Goal: Transaction & Acquisition: Download file/media

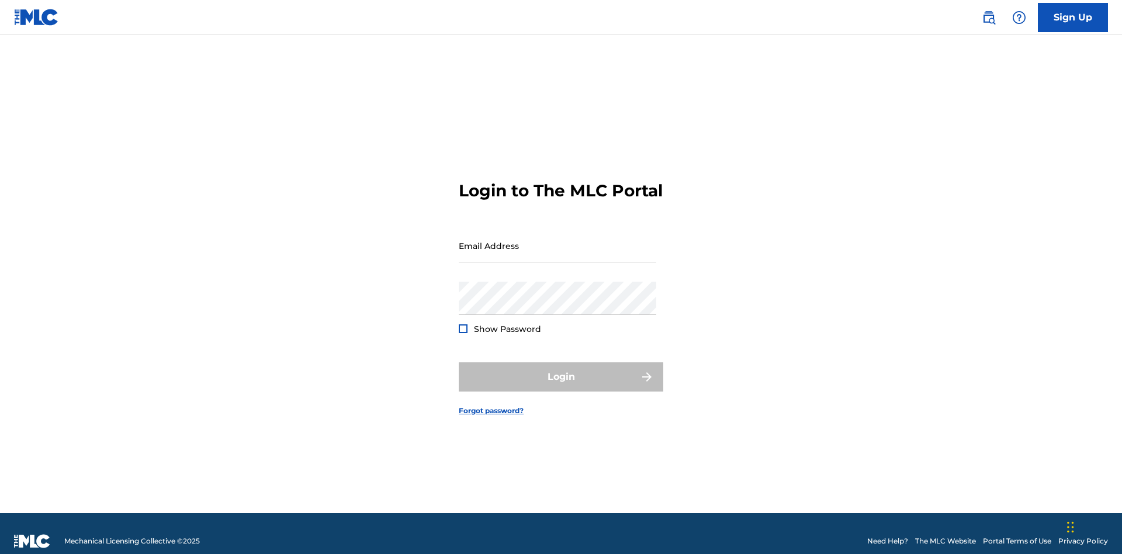
scroll to position [15, 0]
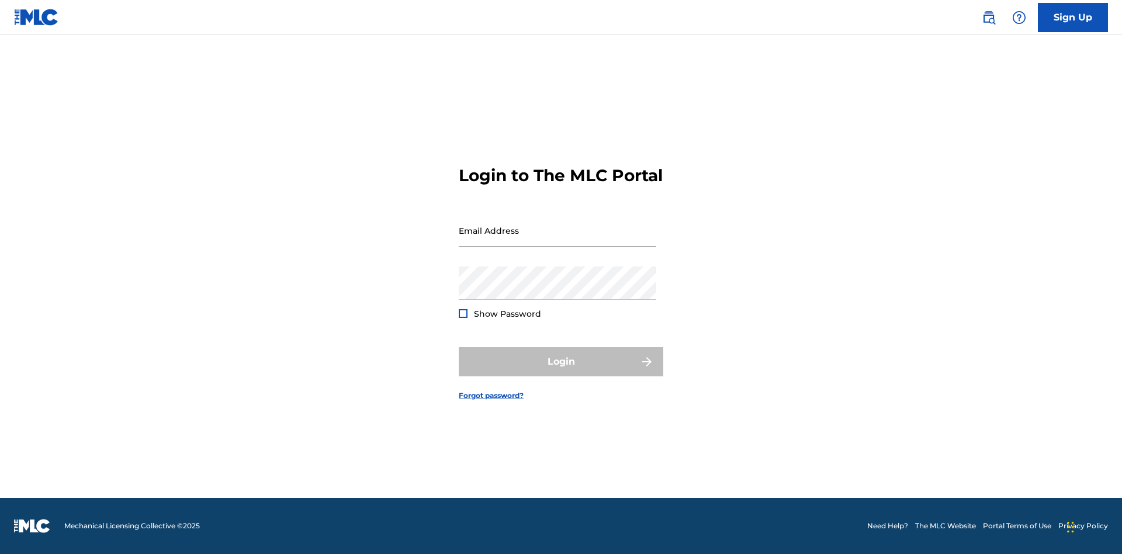
click at [557, 240] on input "Email Address" at bounding box center [558, 230] width 198 height 33
type input "[EMAIL_ADDRESS][DOMAIN_NAME]"
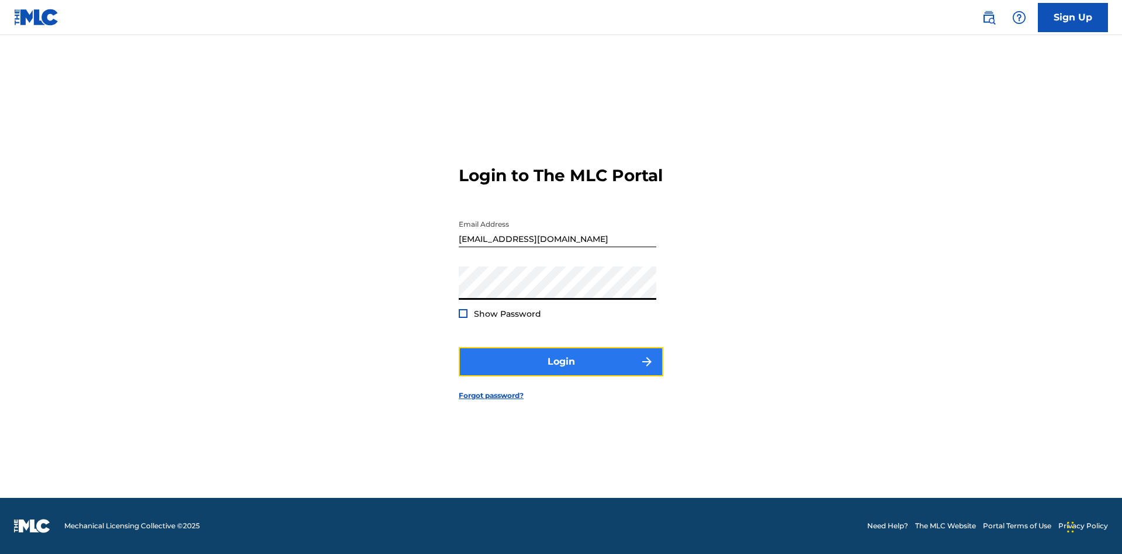
click at [561, 372] on button "Login" at bounding box center [561, 361] width 205 height 29
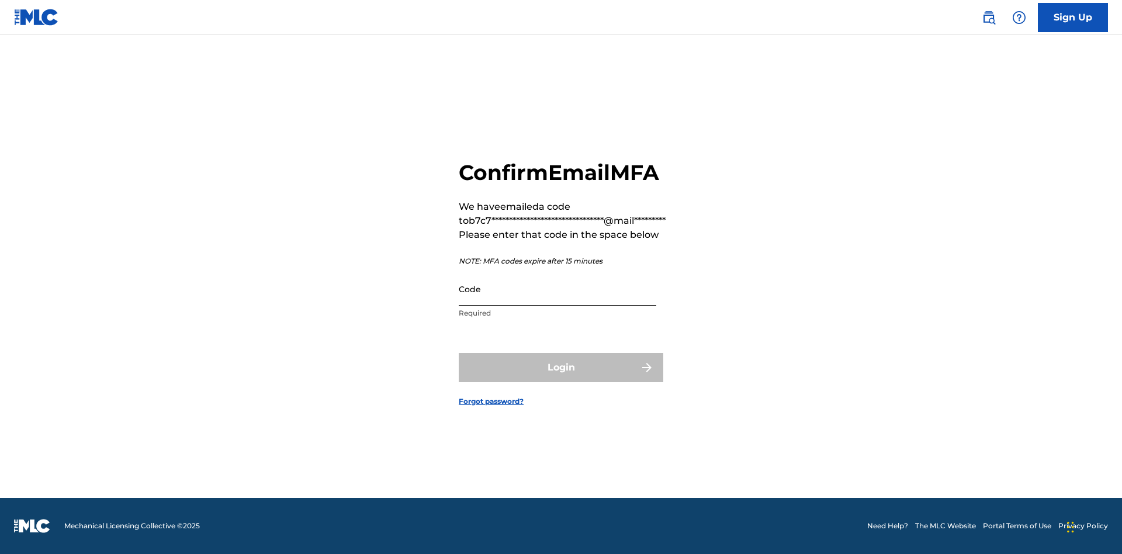
click at [557, 289] on input "Code" at bounding box center [558, 288] width 198 height 33
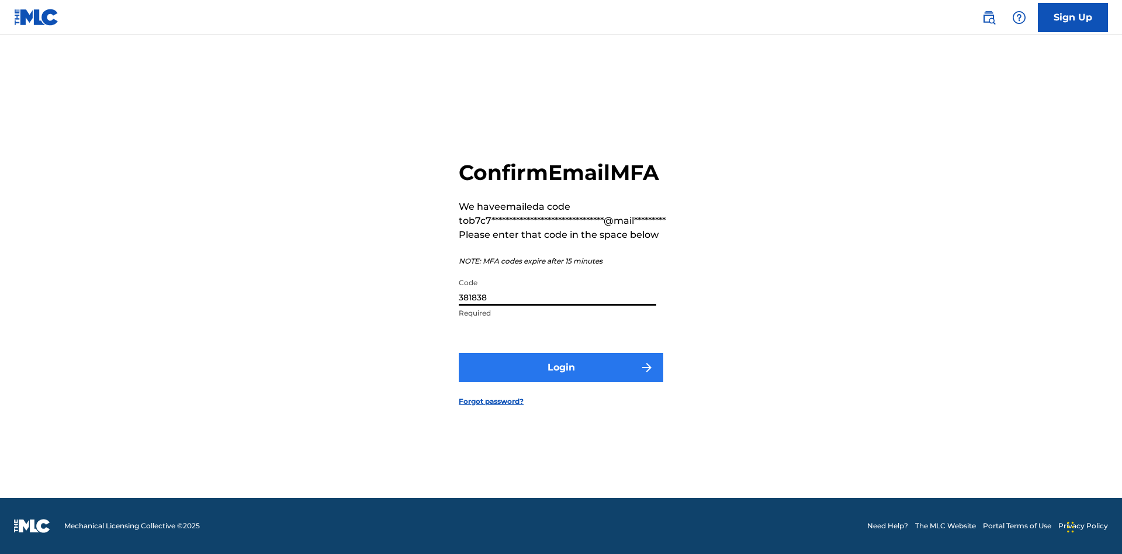
type input "381838"
click at [561, 367] on button "Login" at bounding box center [561, 367] width 205 height 29
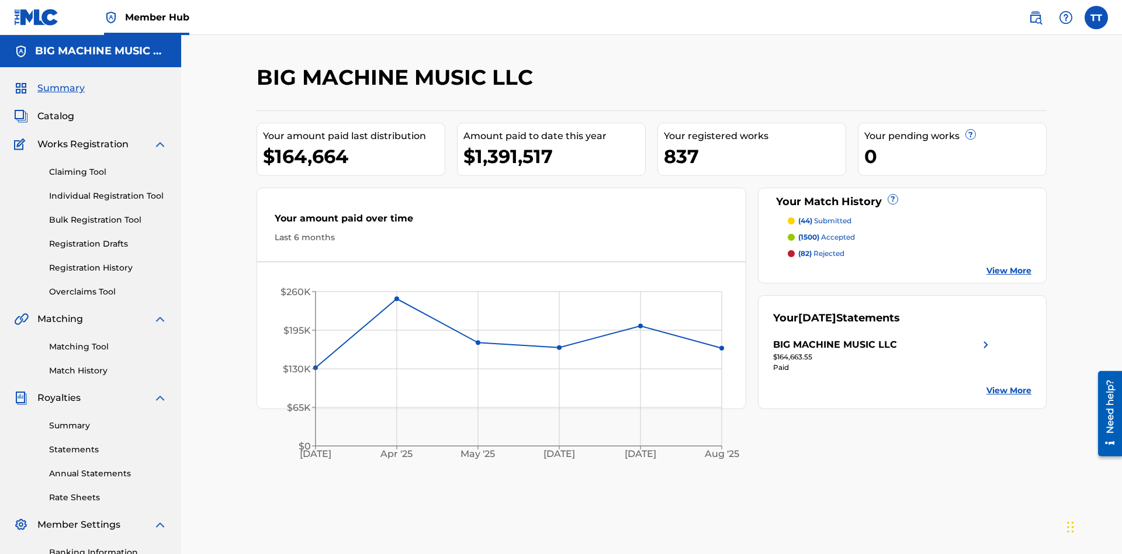
scroll to position [171, 0]
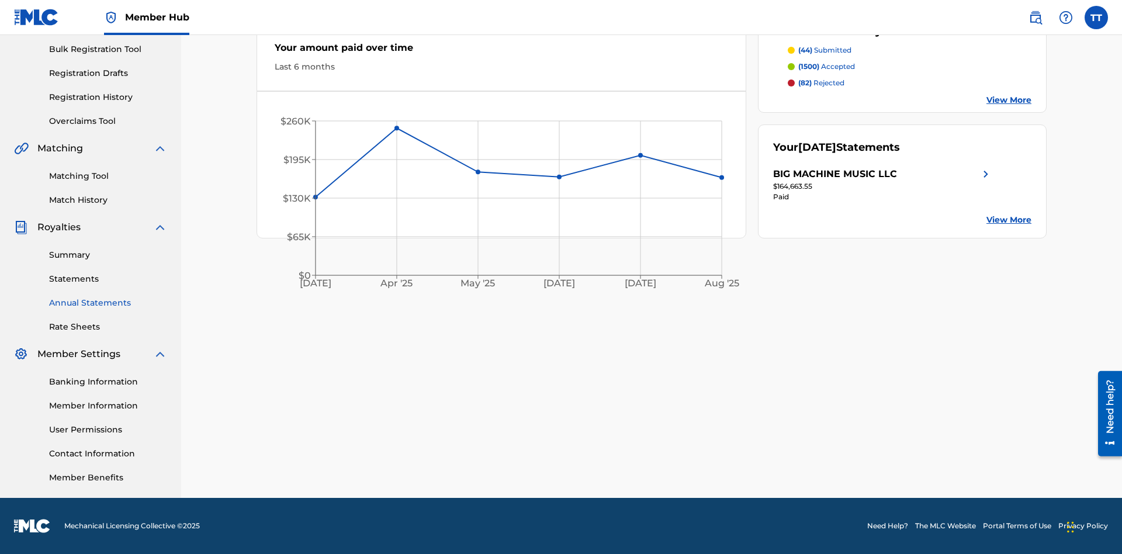
click at [108, 303] on link "Annual Statements" at bounding box center [108, 303] width 118 height 12
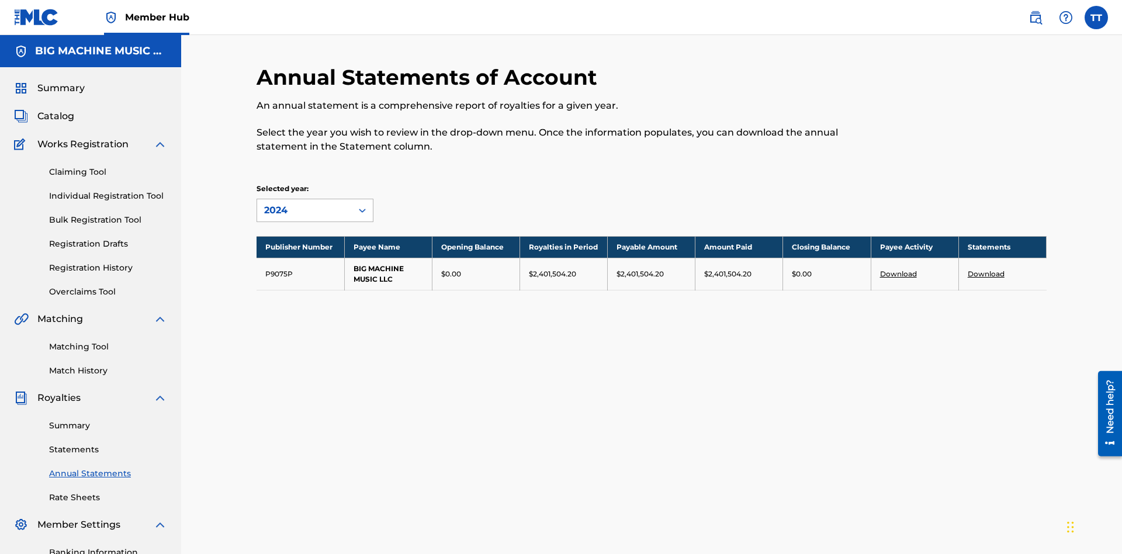
click at [304, 203] on div "2024" at bounding box center [304, 210] width 81 height 14
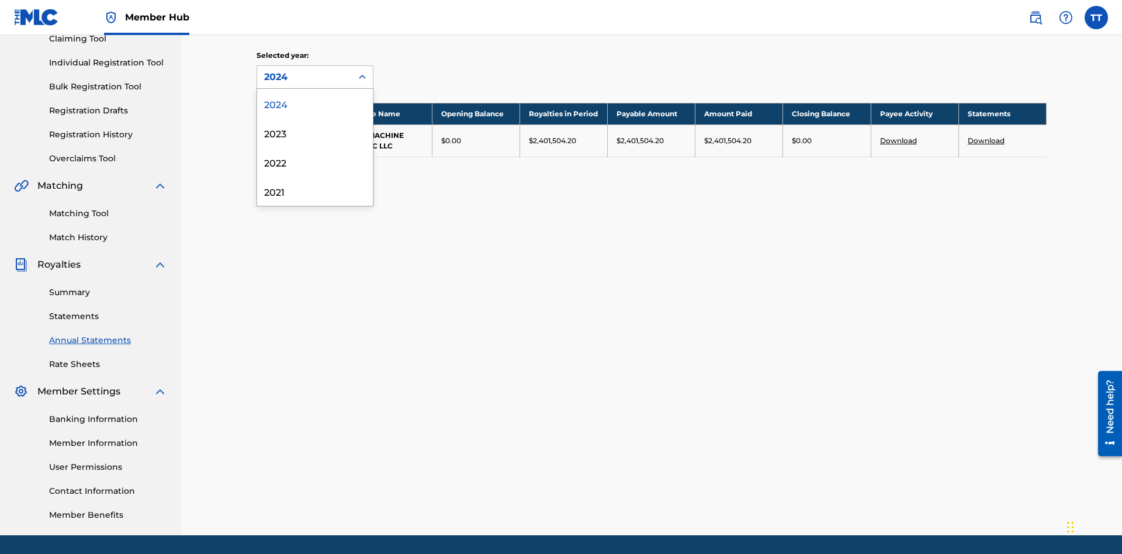
click at [315, 162] on div "2022" at bounding box center [315, 161] width 116 height 29
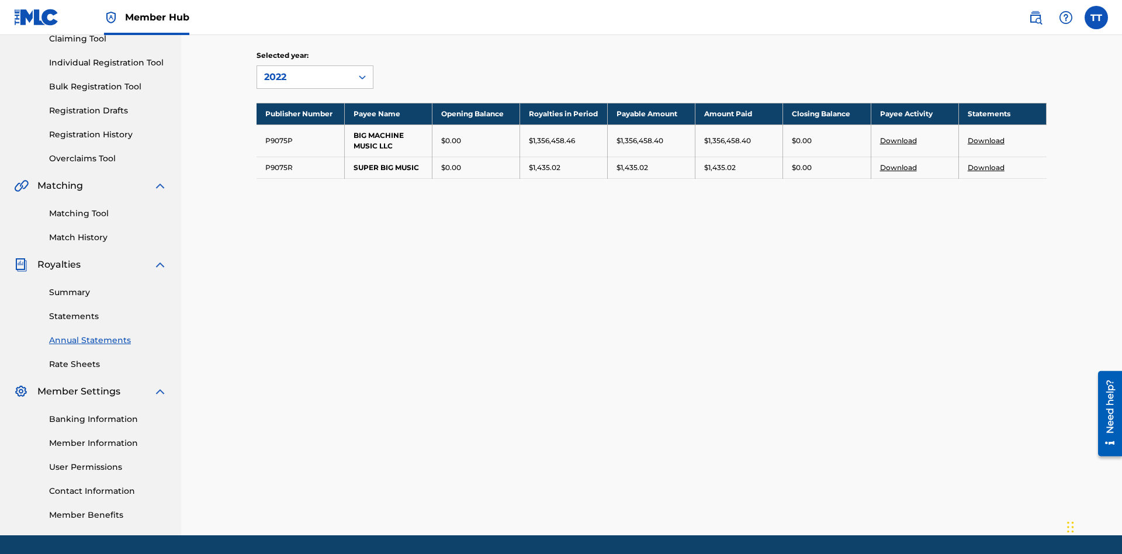
scroll to position [171, 0]
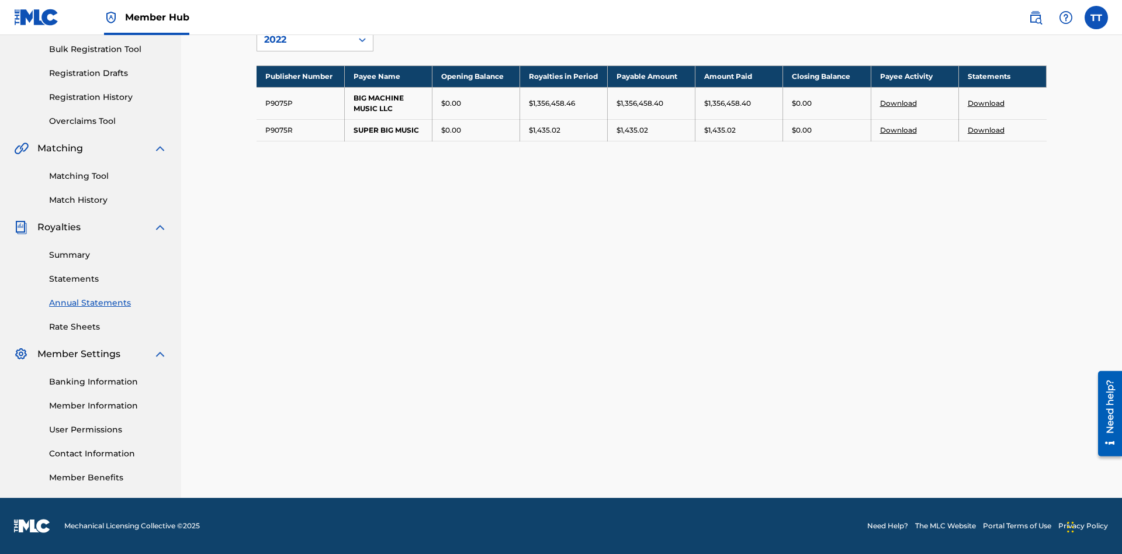
click at [986, 103] on link "Download" at bounding box center [986, 103] width 37 height 9
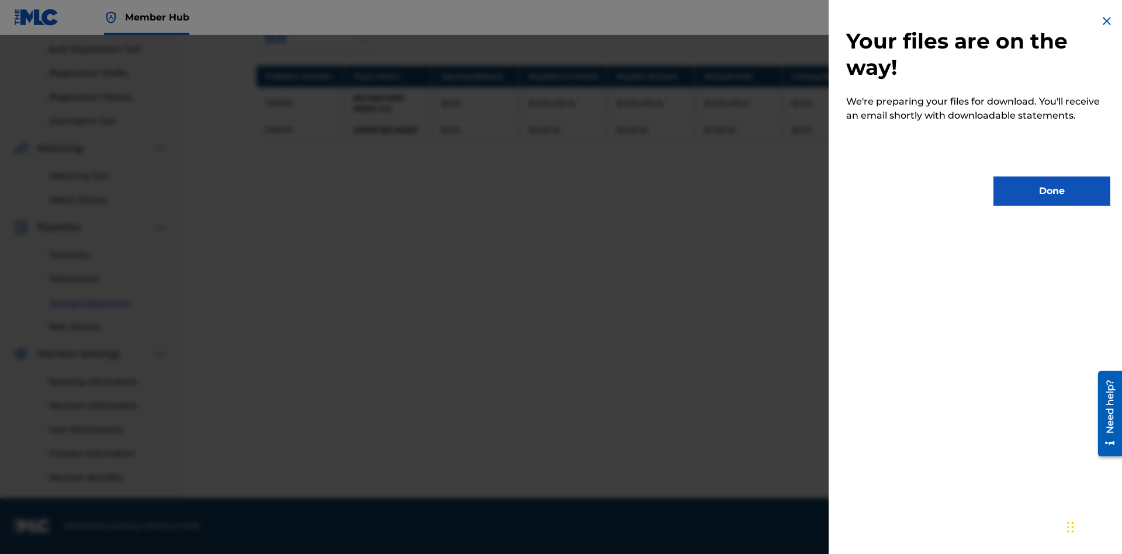
scroll to position [0, 0]
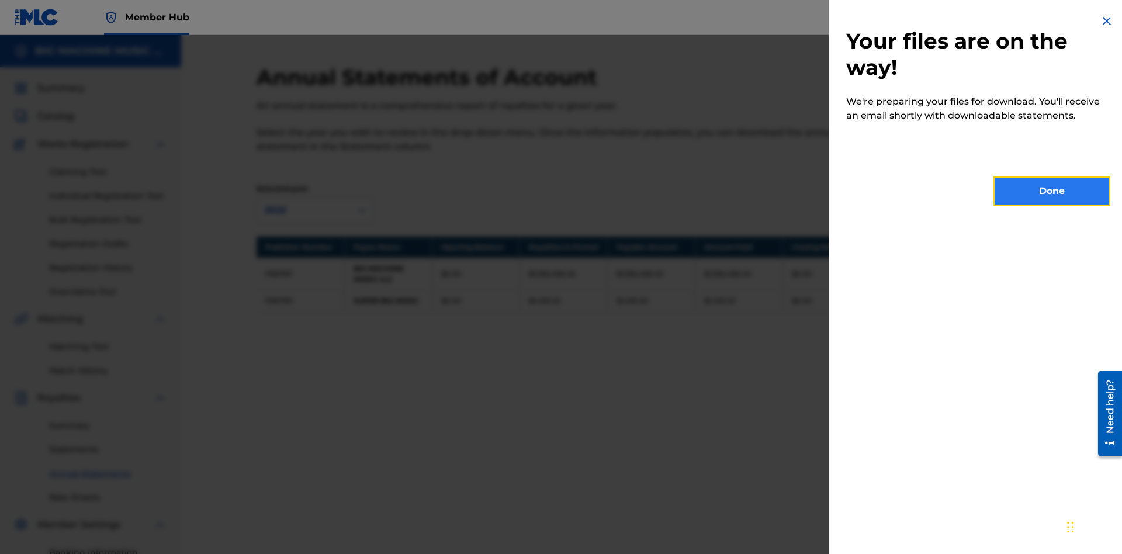
click at [1052, 191] on button "Done" at bounding box center [1051, 190] width 117 height 29
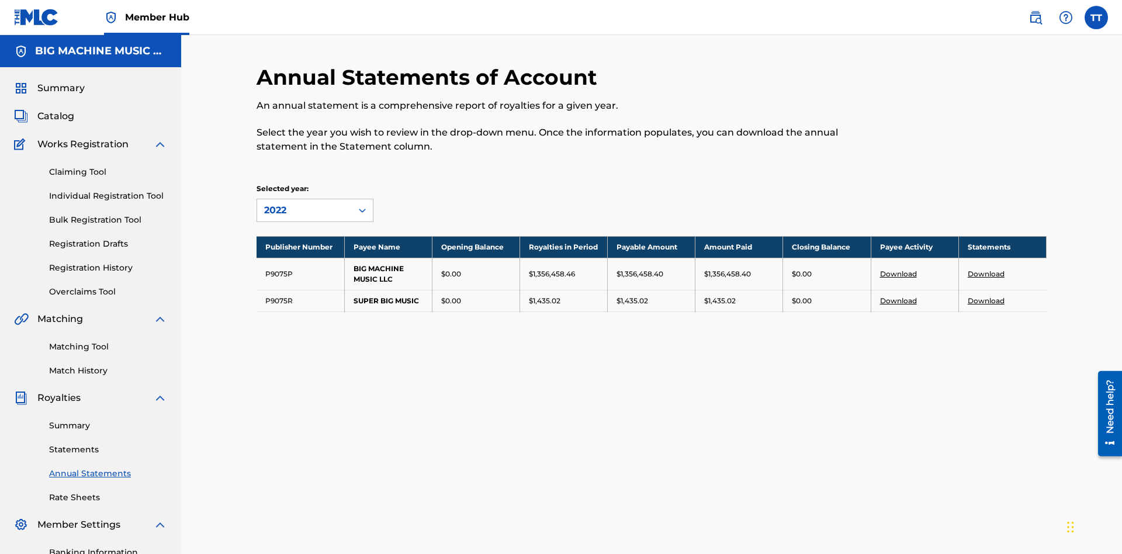
scroll to position [106, 0]
